Goal: Transaction & Acquisition: Purchase product/service

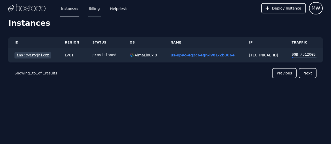
click at [90, 10] on link "Billing" at bounding box center [94, 8] width 13 height 17
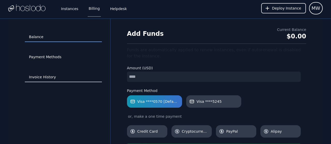
click at [43, 78] on link "Invoice History" at bounding box center [63, 78] width 77 height 10
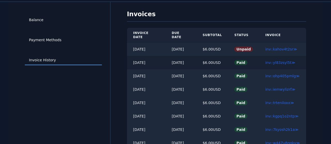
scroll to position [26, 0]
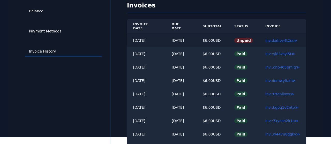
click at [277, 39] on link "inv::kahov4t2sr ≫" at bounding box center [281, 41] width 32 height 4
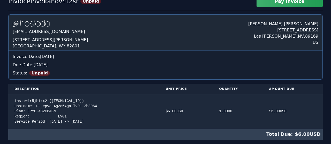
scroll to position [103, 0]
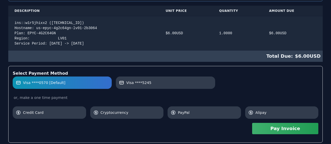
click at [50, 83] on span "Visa ****0570 [Default]" at bounding box center [44, 82] width 42 height 5
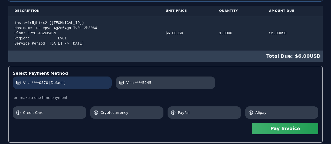
click at [50, 83] on span "Visa ****0570 [Default]" at bounding box center [44, 82] width 42 height 5
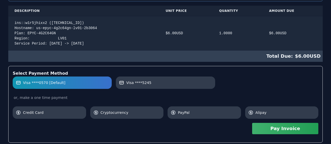
click at [278, 133] on button "Pay Invoice" at bounding box center [285, 128] width 66 height 11
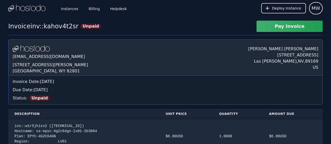
click at [71, 26] on div "Invoice inv::kahov4t2sr" at bounding box center [43, 26] width 70 height 8
click at [91, 9] on link "Billing" at bounding box center [94, 8] width 13 height 17
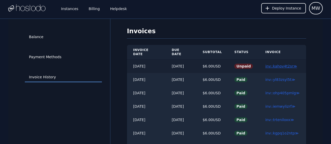
click at [283, 64] on link "inv::kahov4t2sr ≫" at bounding box center [281, 66] width 32 height 4
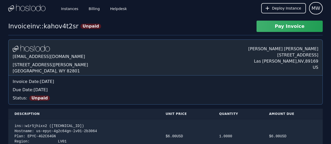
scroll to position [129, 0]
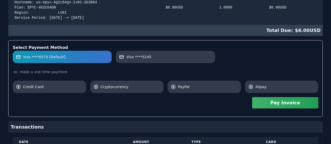
click at [290, 103] on button "Pay Invoice" at bounding box center [285, 102] width 66 height 11
click at [277, 103] on button "Pay Invoice" at bounding box center [285, 102] width 66 height 11
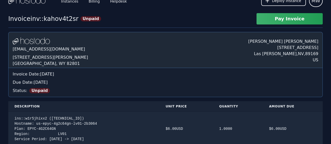
scroll to position [0, 0]
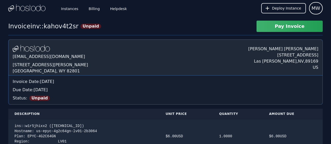
click at [291, 29] on button "Pay Invoice" at bounding box center [289, 26] width 66 height 11
click at [272, 26] on button "Pay Invoice" at bounding box center [289, 26] width 66 height 11
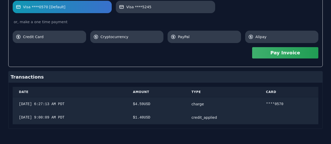
scroll to position [180, 0]
click at [286, 54] on button "Pay Invoice" at bounding box center [285, 52] width 66 height 11
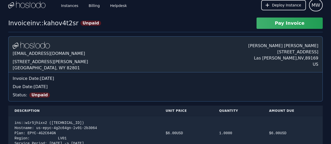
scroll to position [0, 0]
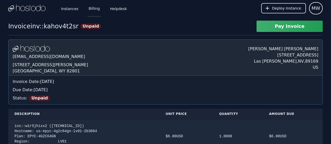
click at [95, 10] on link "Billing" at bounding box center [94, 8] width 13 height 17
